Goal: Information Seeking & Learning: Learn about a topic

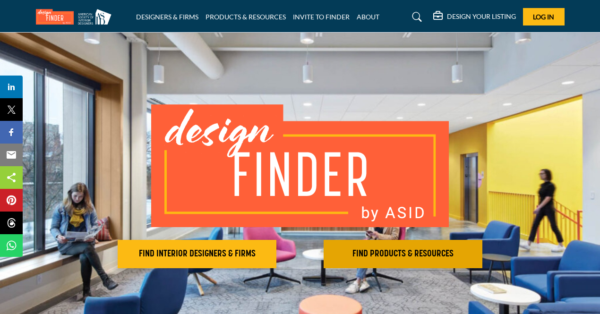
click at [377, 249] on h2 "FIND PRODUCTS & RESOURCES" at bounding box center [402, 254] width 153 height 11
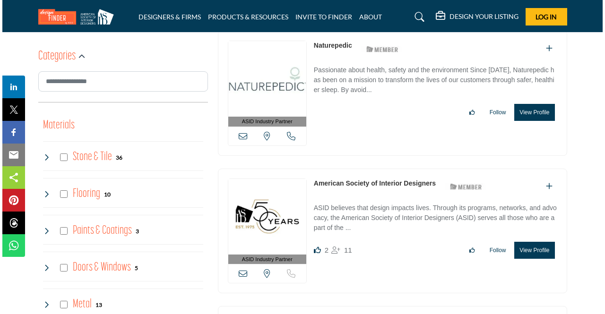
scroll to position [378, 0]
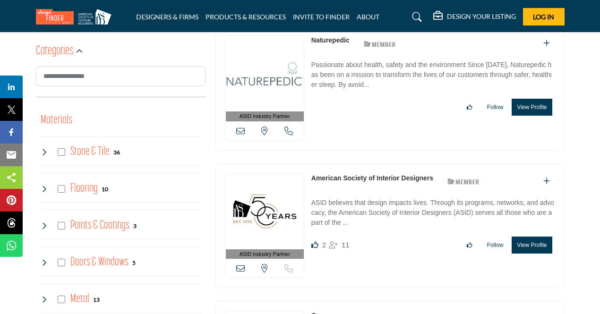
click at [548, 242] on button "View Profile" at bounding box center [532, 245] width 40 height 17
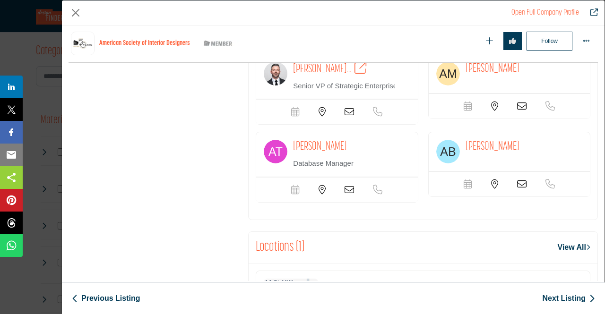
scroll to position [1179, 0]
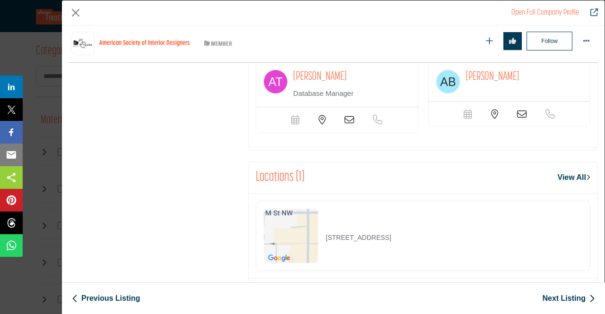
click at [66, 11] on div "Open Full Company Profile" at bounding box center [333, 12] width 542 height 25
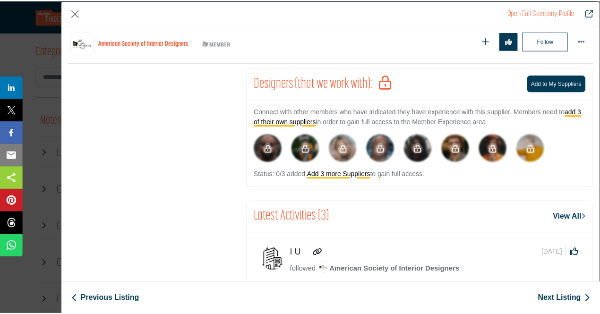
scroll to position [612, 0]
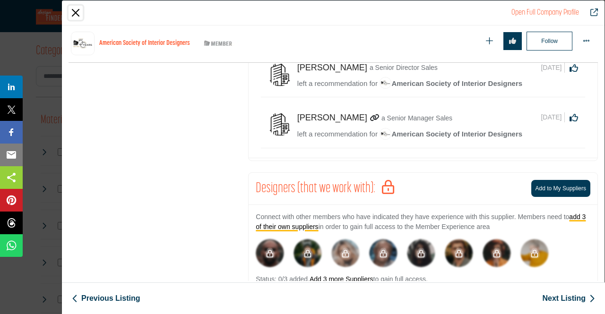
click at [74, 8] on button "Close" at bounding box center [76, 13] width 14 height 14
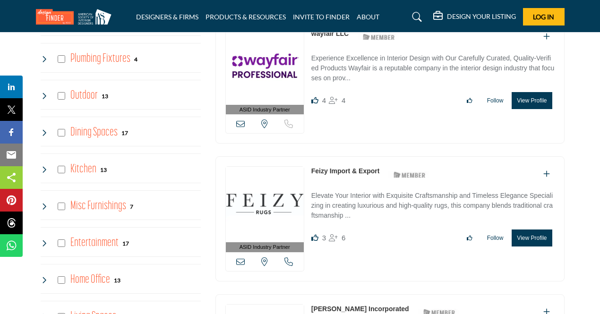
scroll to position [945, 0]
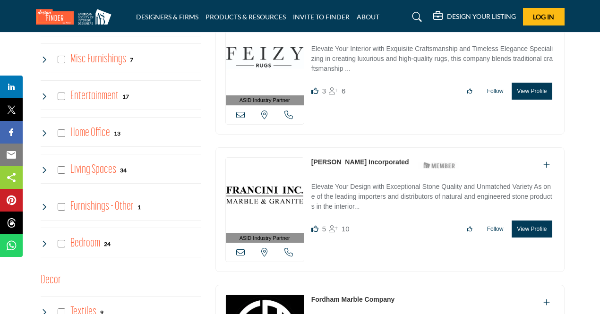
drag, startPoint x: 307, startPoint y: 156, endPoint x: 381, endPoint y: 156, distance: 74.2
click at [381, 156] on div "ASID Industry Partner ASID Industry Partners provide the interior design commun…" at bounding box center [389, 209] width 349 height 125
copy div "View the location of this listing Call Number [PERSON_NAME] Incorporated"
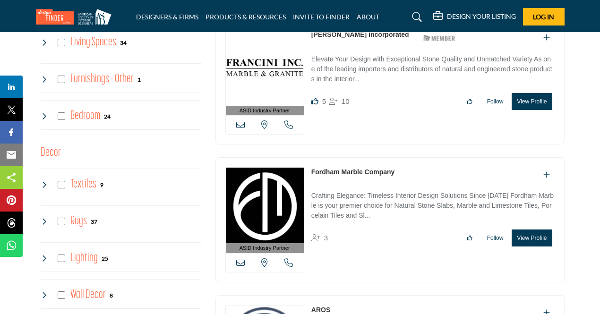
scroll to position [1087, 0]
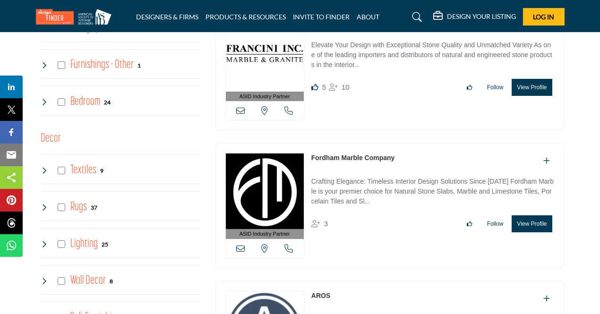
drag, startPoint x: 412, startPoint y: 146, endPoint x: 305, endPoint y: 158, distance: 108.0
click at [305, 158] on div "ASID Industry Partner ASID Industry Partners provide the interior design commun…" at bounding box center [389, 205] width 349 height 125
copy div "View the location of this listing Call Number Fordham Marble Company"
click at [309, 155] on div "ASID Industry Partner ASID Industry Partners provide the interior design commun…" at bounding box center [389, 205] width 349 height 125
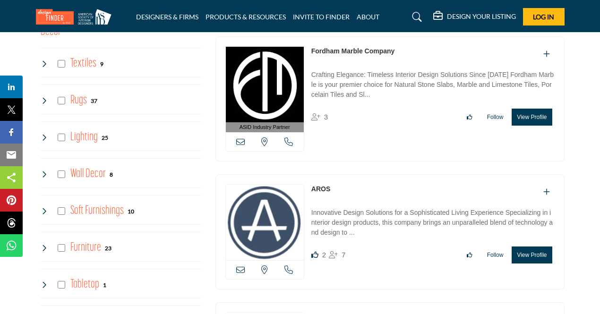
scroll to position [1228, 0]
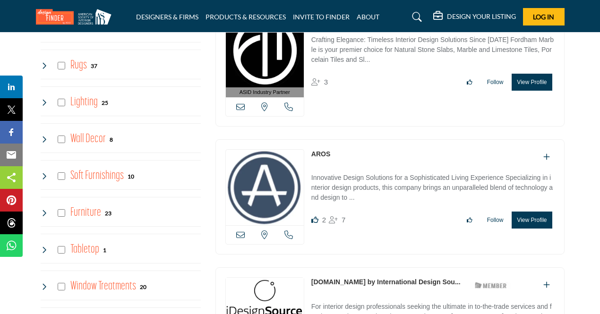
drag, startPoint x: 347, startPoint y: 146, endPoint x: 305, endPoint y: 147, distance: 41.6
click at [305, 147] on div "View the location of this listing Call Number 2" at bounding box center [389, 196] width 349 height 115
copy div "View the location of this listing Call Number AROS"
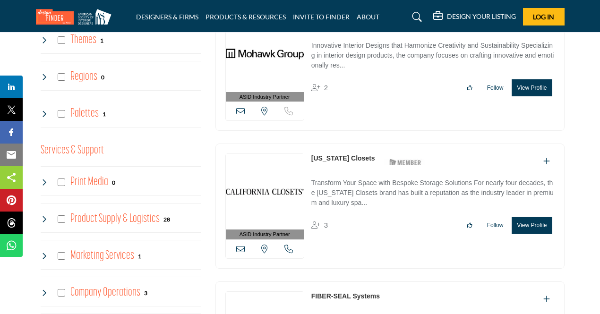
scroll to position [1795, 0]
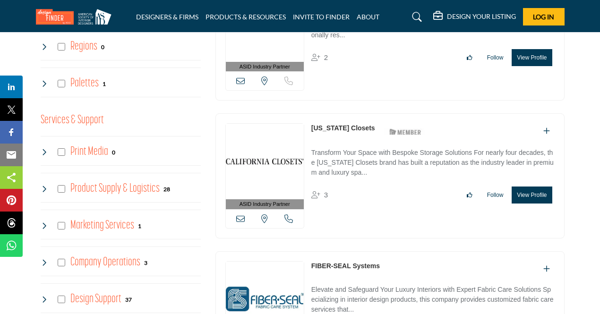
drag, startPoint x: 310, startPoint y: 112, endPoint x: 372, endPoint y: 114, distance: 62.4
click at [372, 114] on div "ASID Industry Partner ASID Industry Partners provide the interior design commun…" at bounding box center [389, 175] width 349 height 125
copy div "[US_STATE] Closets"
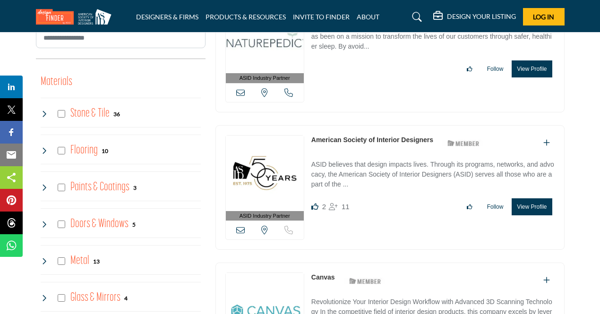
scroll to position [425, 0]
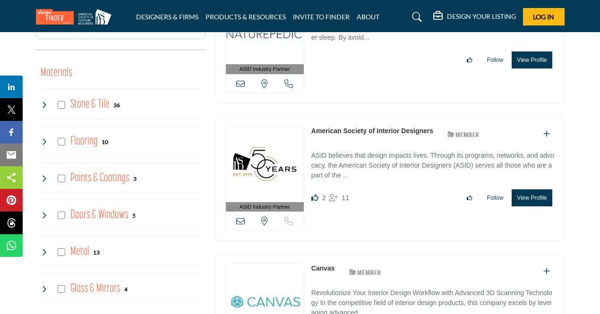
click at [77, 138] on h4 "Flooring" at bounding box center [83, 141] width 27 height 17
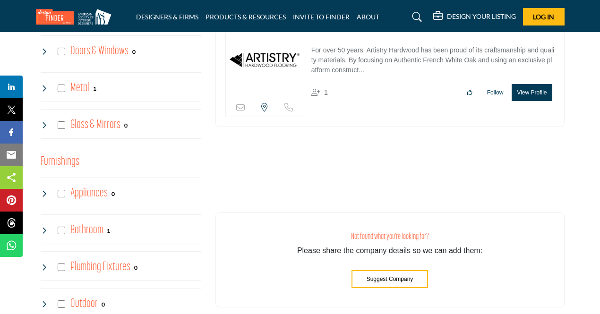
scroll to position [614, 0]
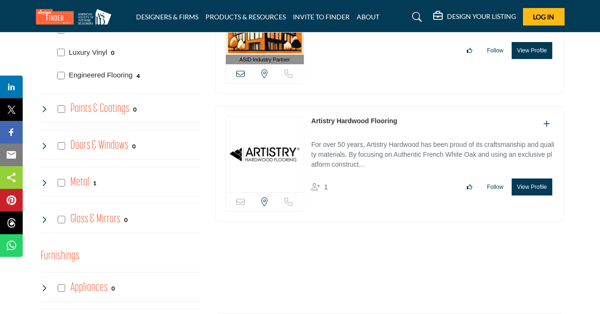
drag, startPoint x: 309, startPoint y: 116, endPoint x: 403, endPoint y: 115, distance: 93.6
click at [403, 115] on div "Sorry, but this listing is on a subscription plan which does not allow users to…" at bounding box center [389, 163] width 349 height 115
copy div "Sorry, but this listing is on a subscription plan which does not allow users to…"
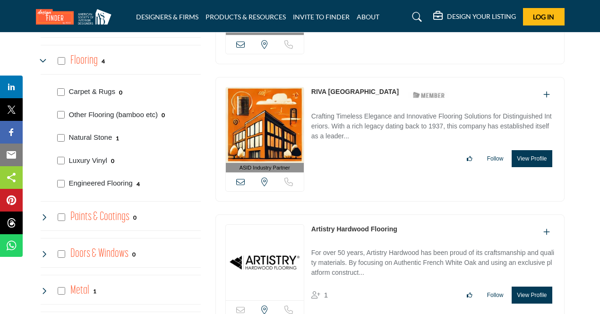
scroll to position [472, 0]
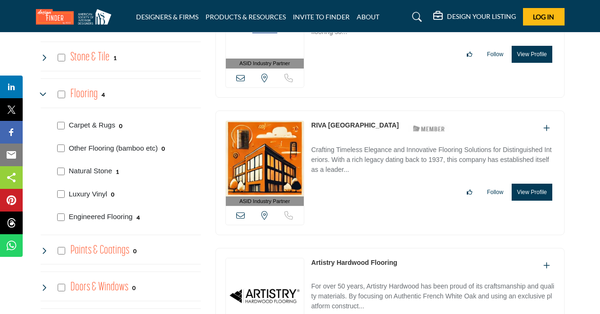
drag, startPoint x: 309, startPoint y: 125, endPoint x: 351, endPoint y: 125, distance: 41.1
click at [351, 125] on div "ASID Industry Partner ASID Industry Partners provide the interior design commun…" at bounding box center [389, 173] width 349 height 125
copy div "RIVA [GEOGRAPHIC_DATA]"
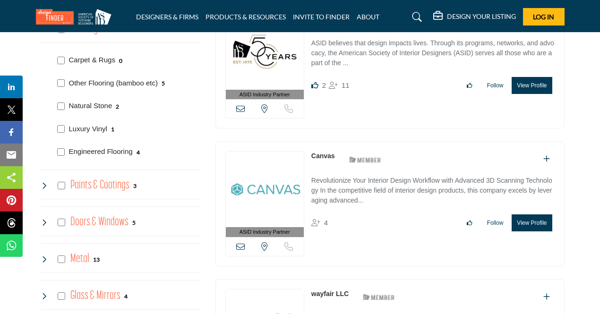
scroll to position [567, 0]
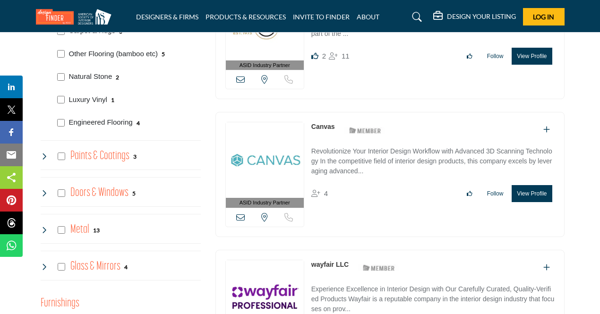
click at [49, 188] on div "Doors & Windows 5" at bounding box center [88, 193] width 95 height 17
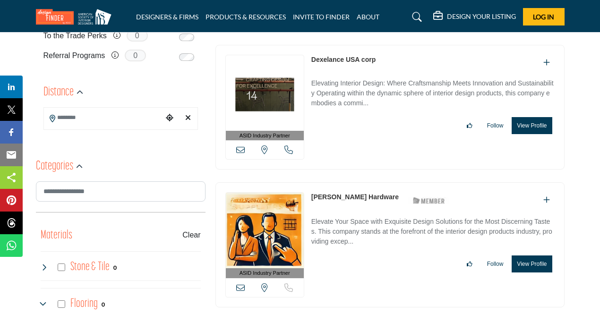
scroll to position [283, 0]
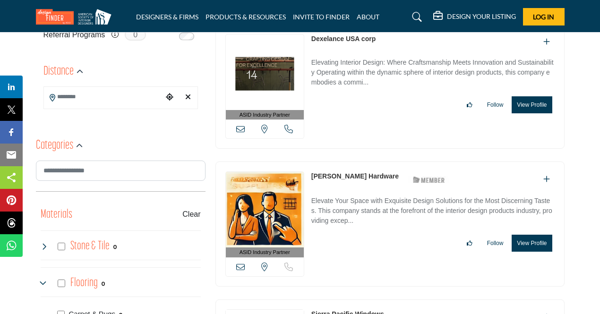
drag, startPoint x: 365, startPoint y: 172, endPoint x: 305, endPoint y: 183, distance: 60.4
click at [305, 183] on div "ASID Industry Partner ASID Industry Partners provide the interior design commun…" at bounding box center [389, 224] width 349 height 125
copy div "View the location of this listing Sorry, but we don't have a phone number for t…"
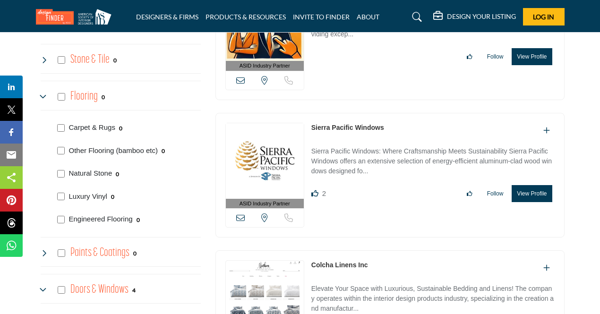
scroll to position [472, 0]
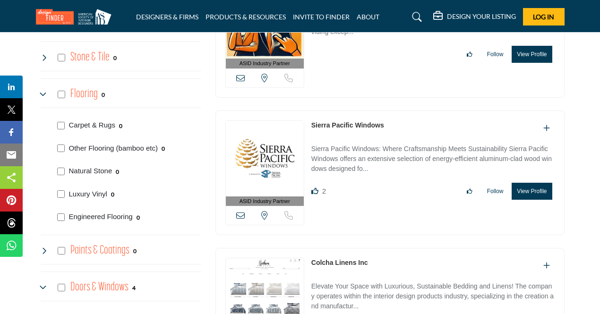
drag, startPoint x: 394, startPoint y: 121, endPoint x: 308, endPoint y: 134, distance: 86.9
click at [308, 134] on div "ASID Industry Partner ASID Industry Partners provide the interior design commun…" at bounding box center [389, 173] width 349 height 125
copy link "Sierra Pacific Windows"
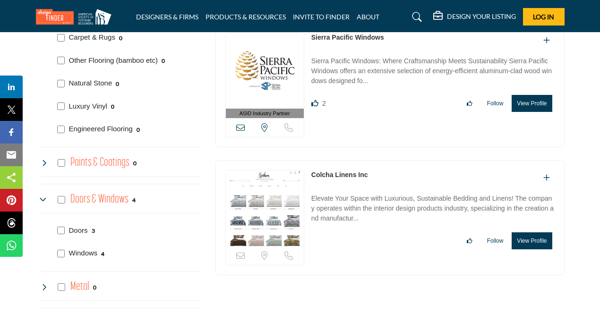
scroll to position [614, 0]
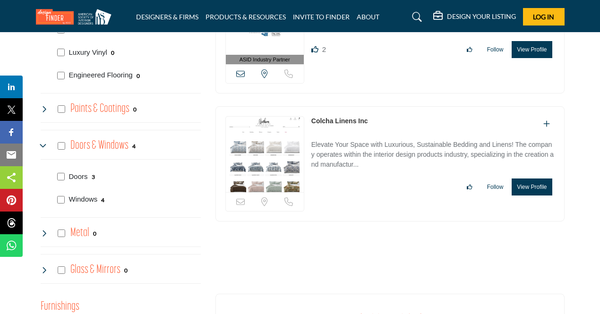
drag, startPoint x: 310, startPoint y: 119, endPoint x: 375, endPoint y: 117, distance: 65.2
click at [375, 117] on div "Sorry, but this listing is on a subscription plan which does not allow users to…" at bounding box center [389, 163] width 349 height 115
copy link "Colcha Linens Inc"
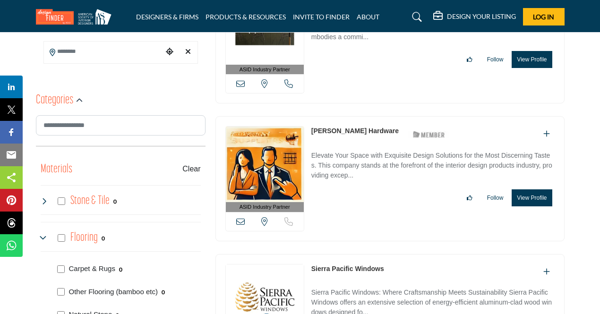
scroll to position [236, 0]
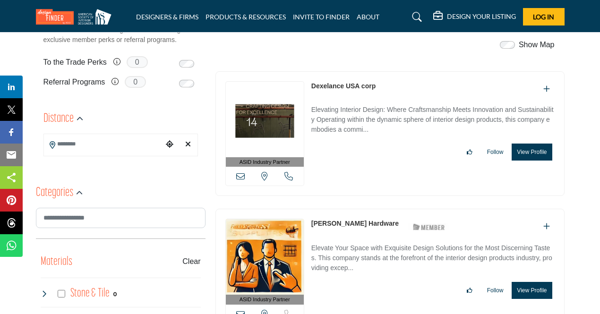
drag, startPoint x: 307, startPoint y: 86, endPoint x: 385, endPoint y: 92, distance: 78.2
click at [385, 92] on div "ASID Industry Partner ASID Industry Partners provide the interior design commun…" at bounding box center [389, 133] width 349 height 125
copy div "View the location of this listing Call Number Dexelance [GEOGRAPHIC_DATA] corp"
